Goal: Information Seeking & Learning: Learn about a topic

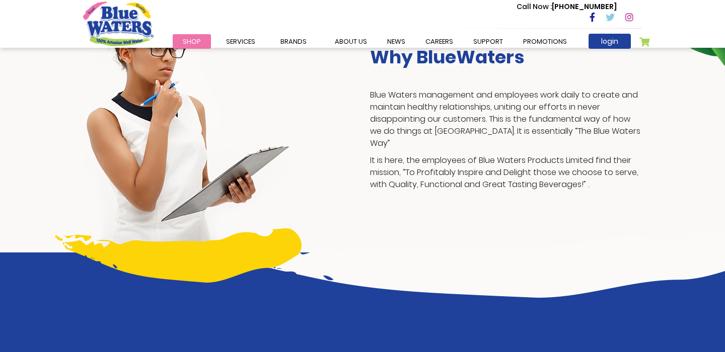
scroll to position [251, 0]
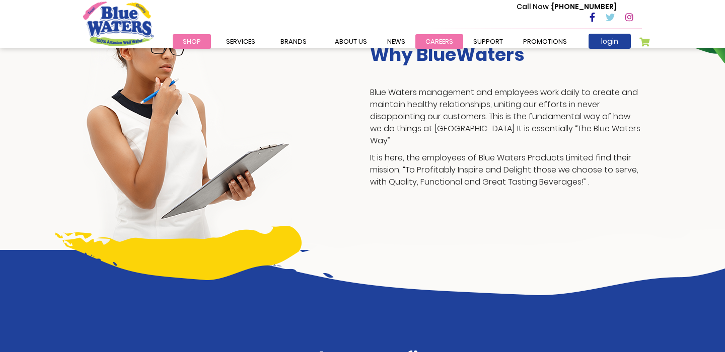
click at [435, 38] on link "careers" at bounding box center [439, 41] width 48 height 15
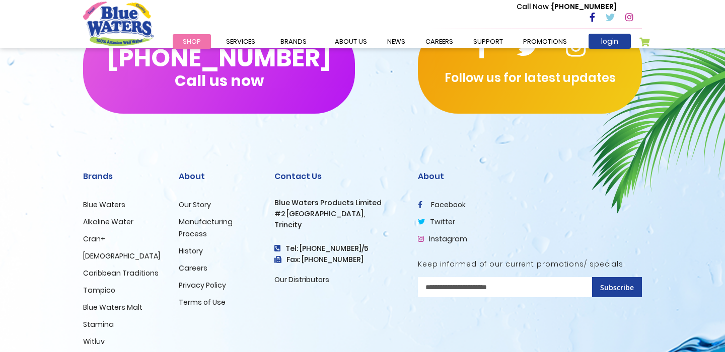
scroll to position [1041, 0]
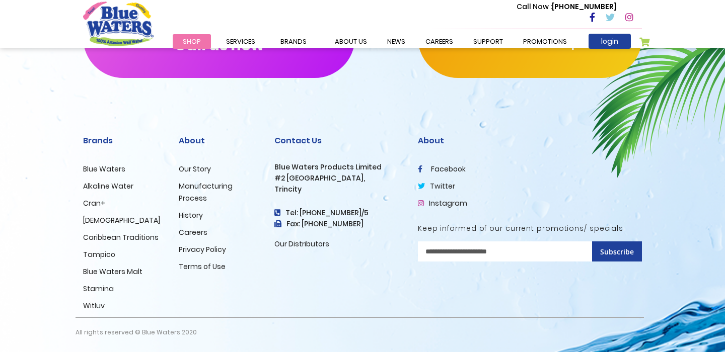
click at [197, 234] on link "Careers" at bounding box center [193, 233] width 29 height 10
